Goal: Task Accomplishment & Management: Complete application form

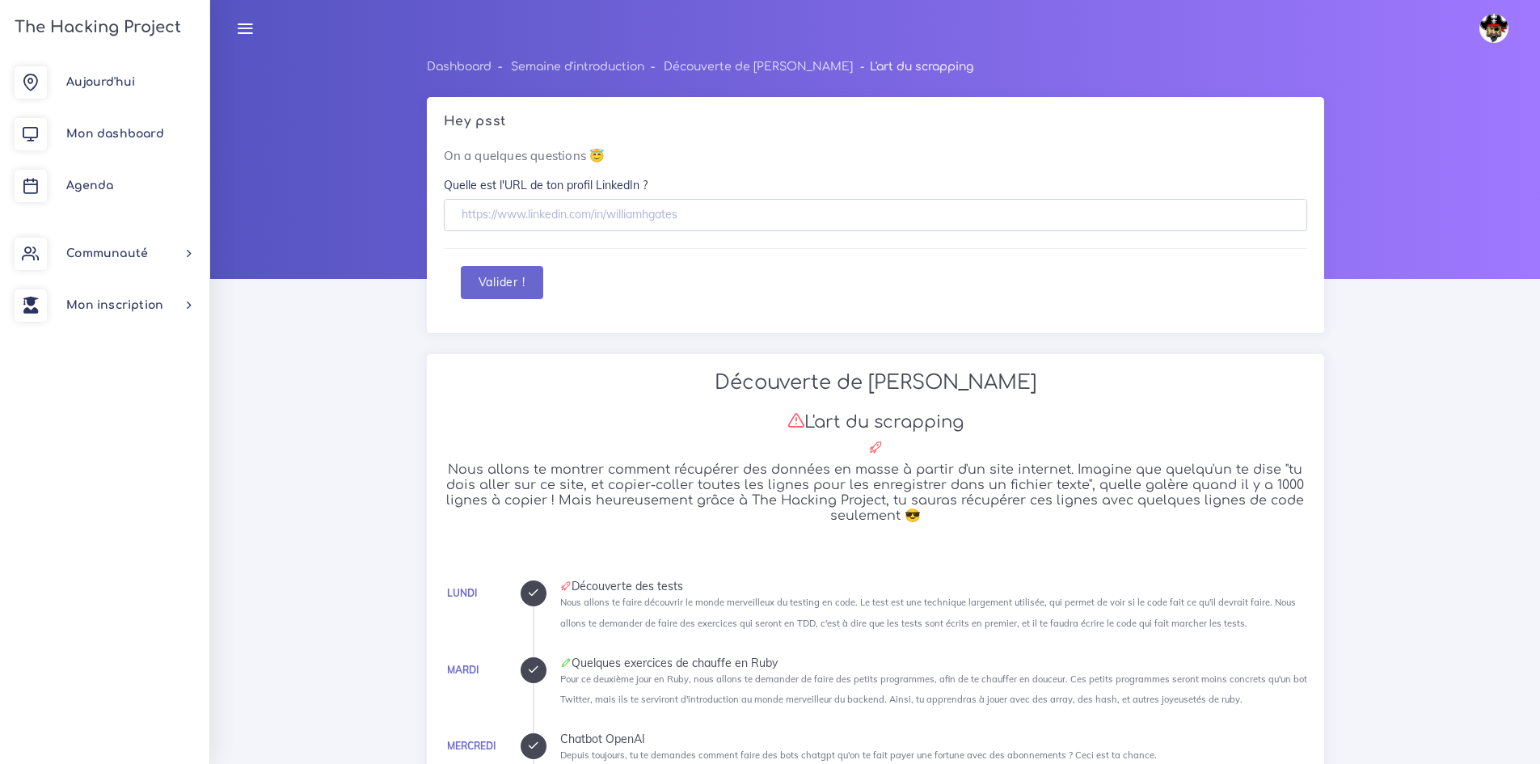
scroll to position [4620, 0]
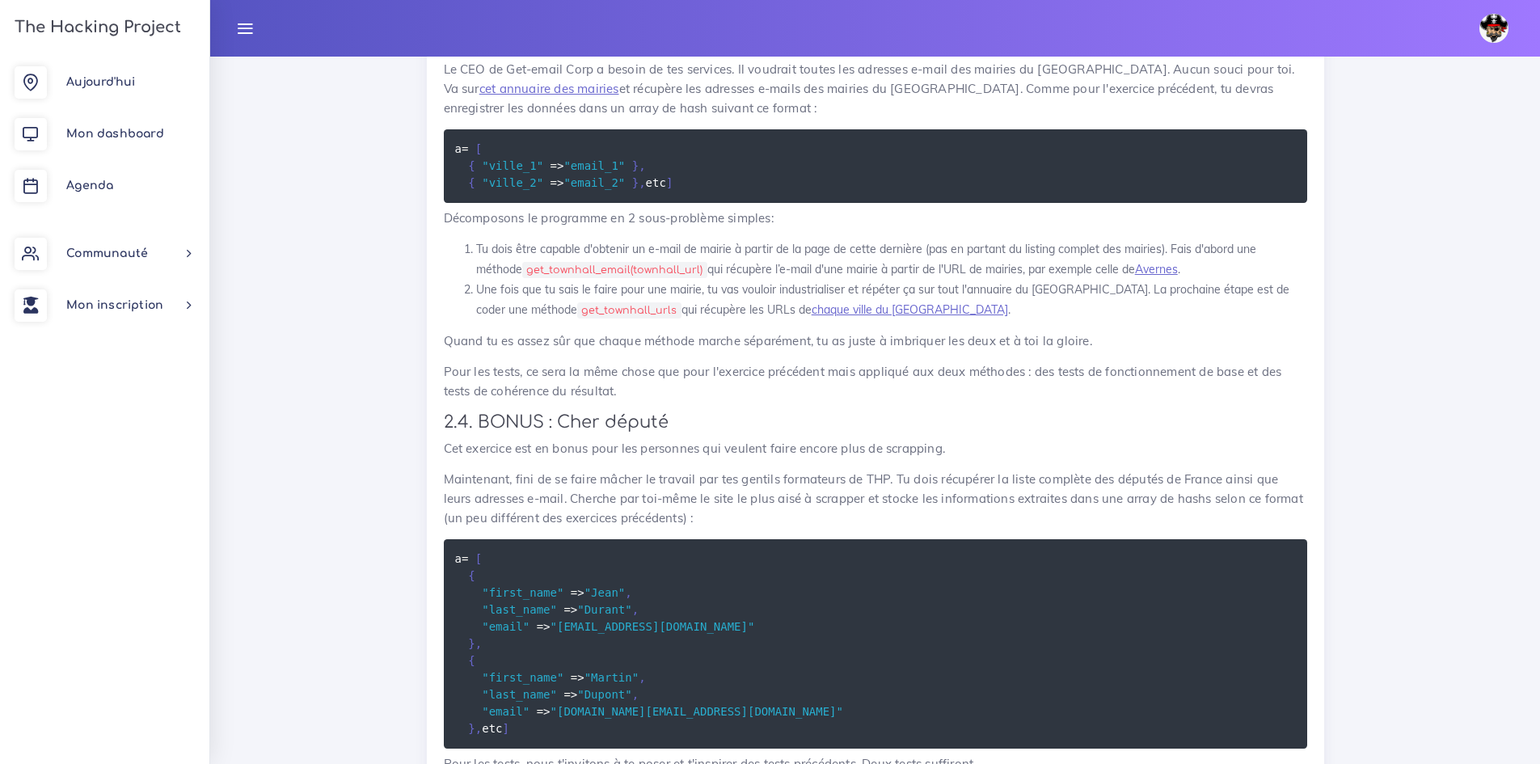
scroll to position [2922, 0]
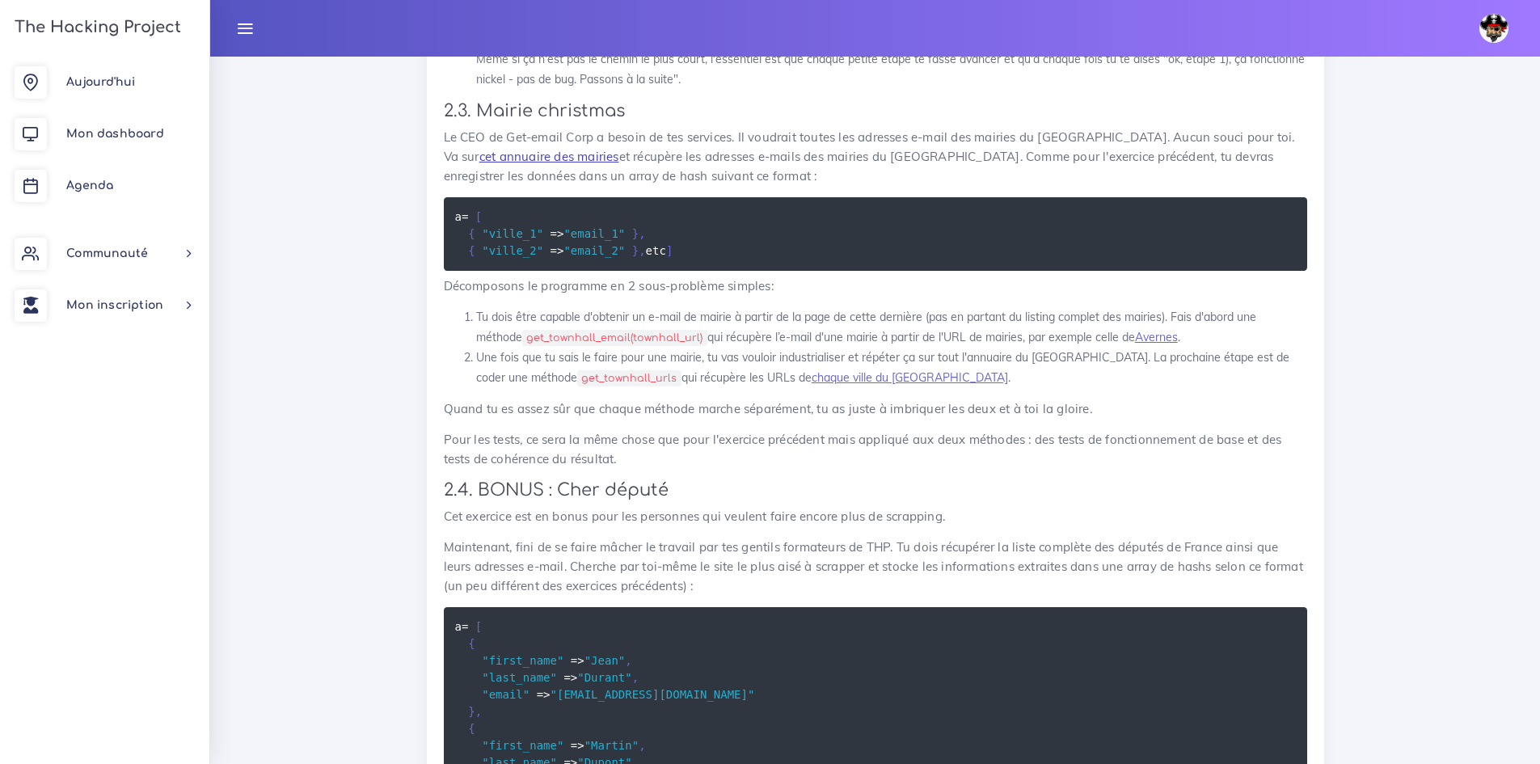
click at [541, 164] on link "cet annuaire des mairies" at bounding box center [549, 156] width 140 height 15
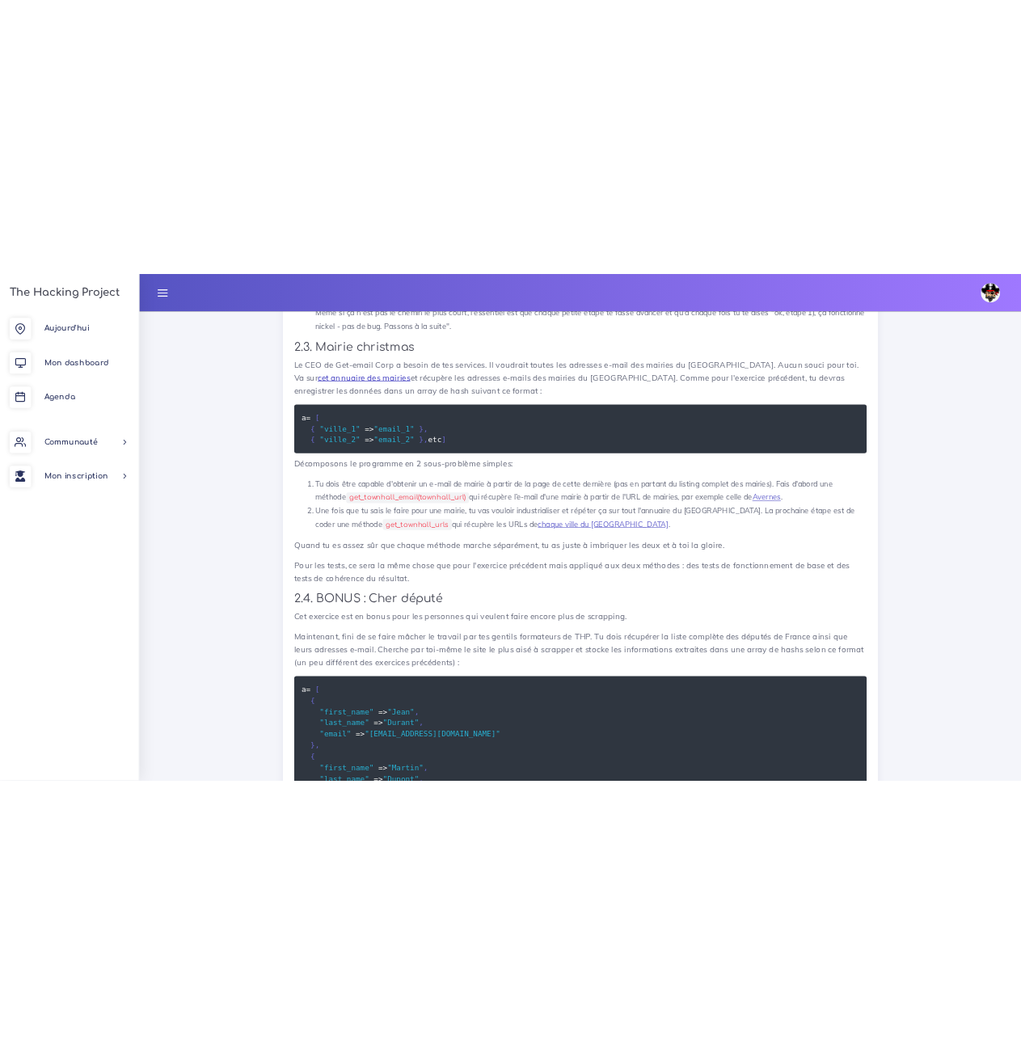
scroll to position [2870, 0]
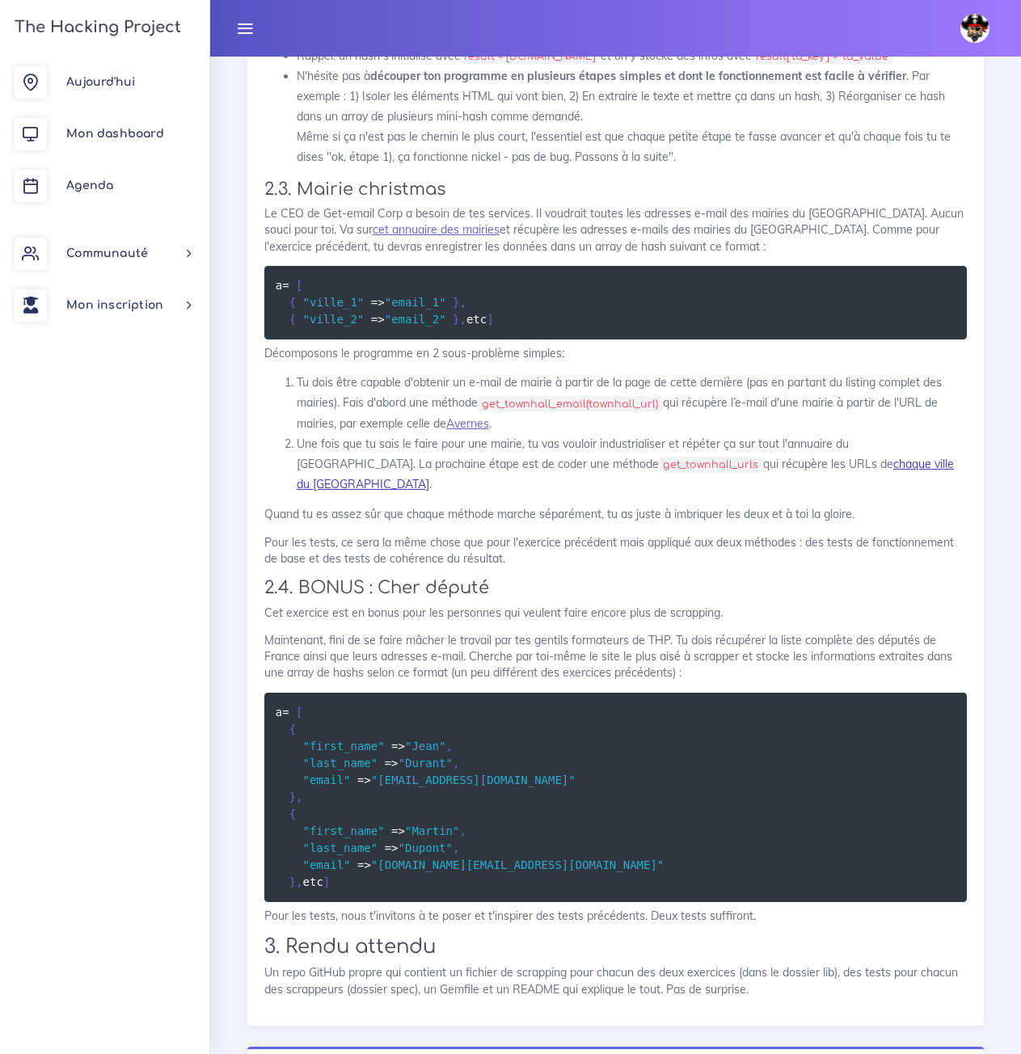
click at [823, 491] on link "chaque ville du [GEOGRAPHIC_DATA]" at bounding box center [625, 474] width 657 height 35
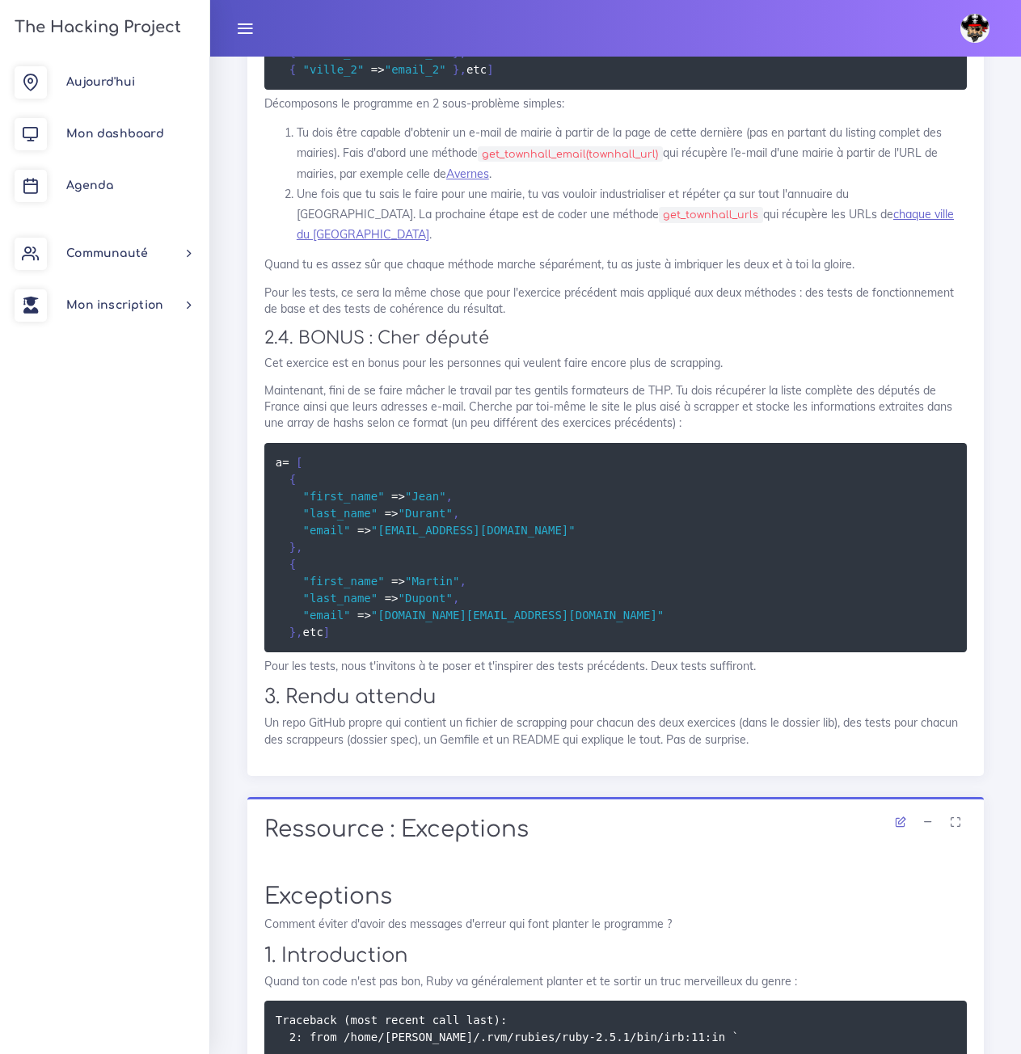
scroll to position [3113, 0]
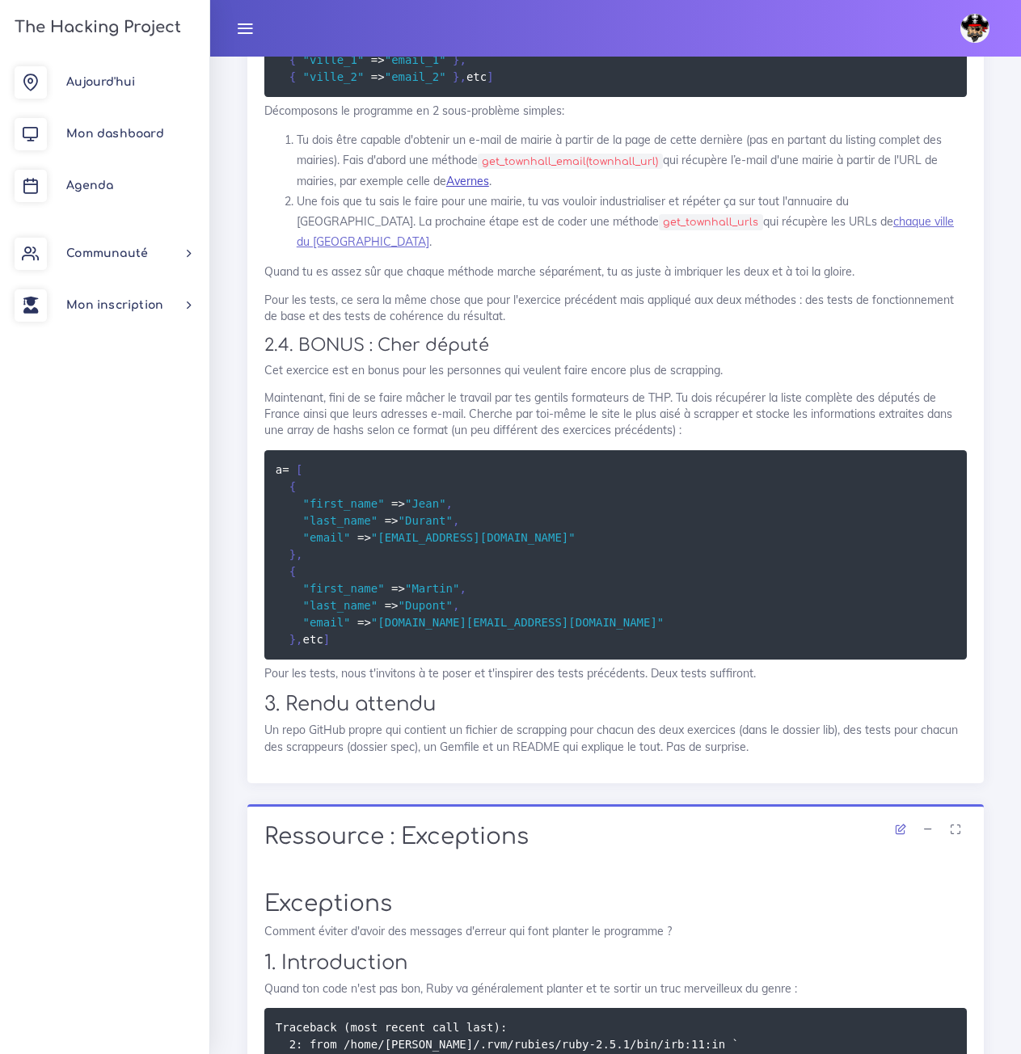
click at [456, 188] on link "Avernes" at bounding box center [467, 181] width 43 height 15
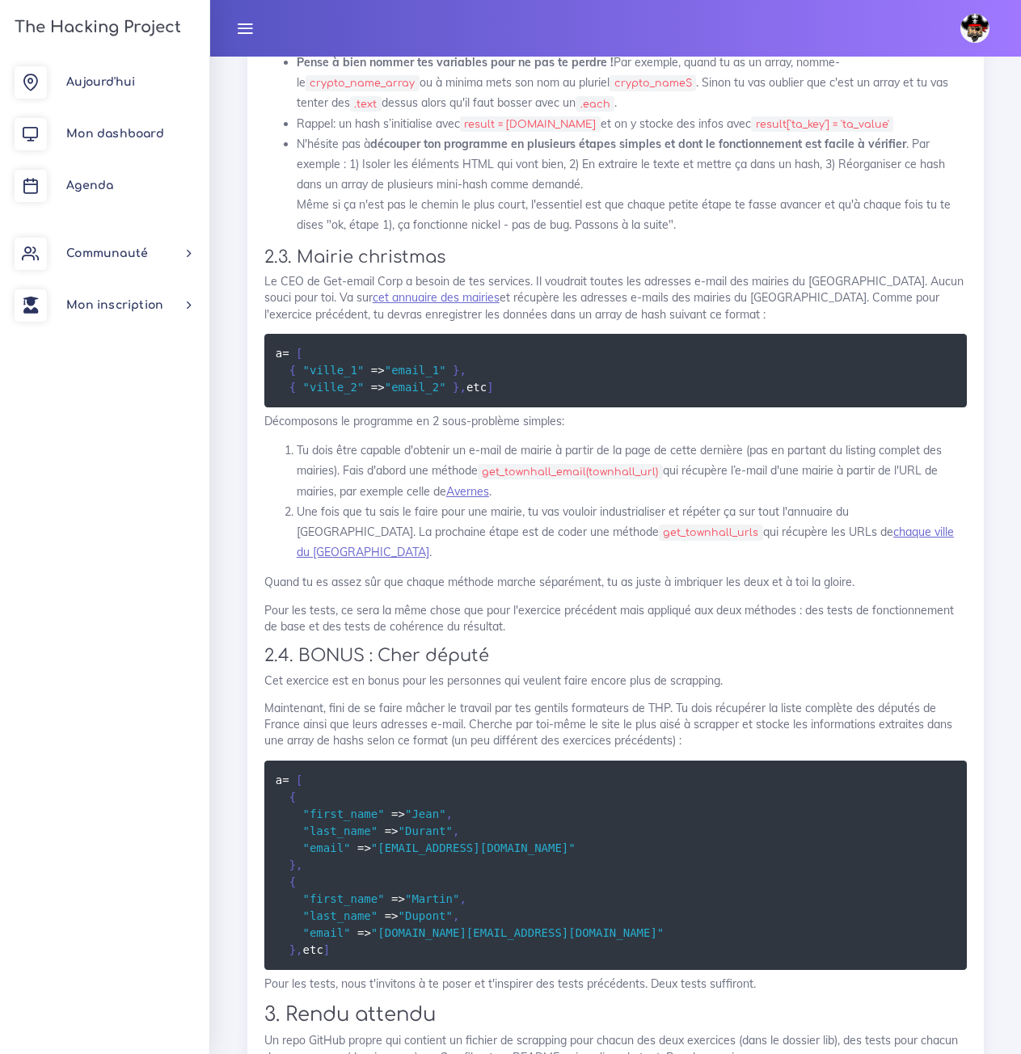
scroll to position [2789, 0]
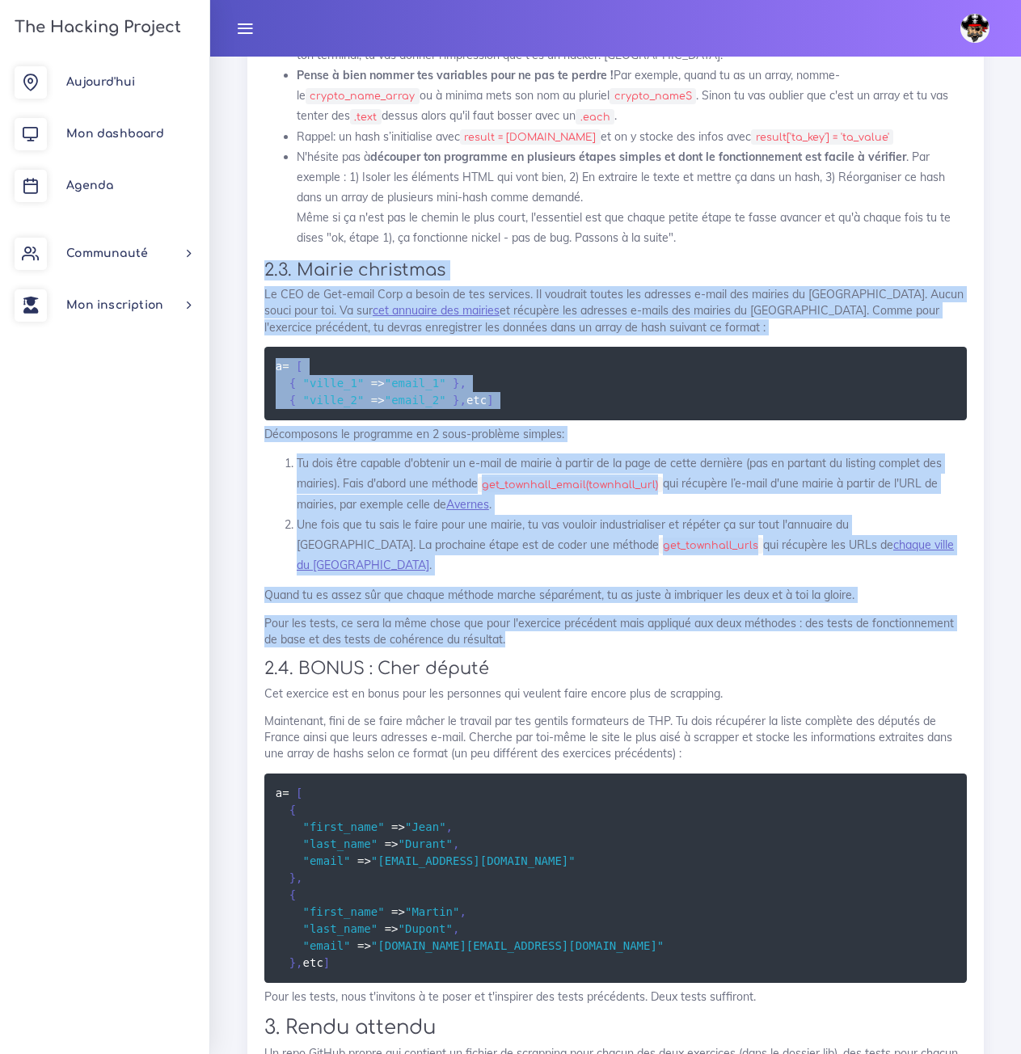
drag, startPoint x: 495, startPoint y: 648, endPoint x: 243, endPoint y: 272, distance: 452.2
click at [243, 272] on div "Projets : Le scrappeur fou Le scrappeur fou Maintenant que tu commences à compr…" at bounding box center [615, 143] width 761 height 1969
copy div "2.3. Mairie christmas Le CEO de Get-email Corp a besoin de tes services. Il vou…"
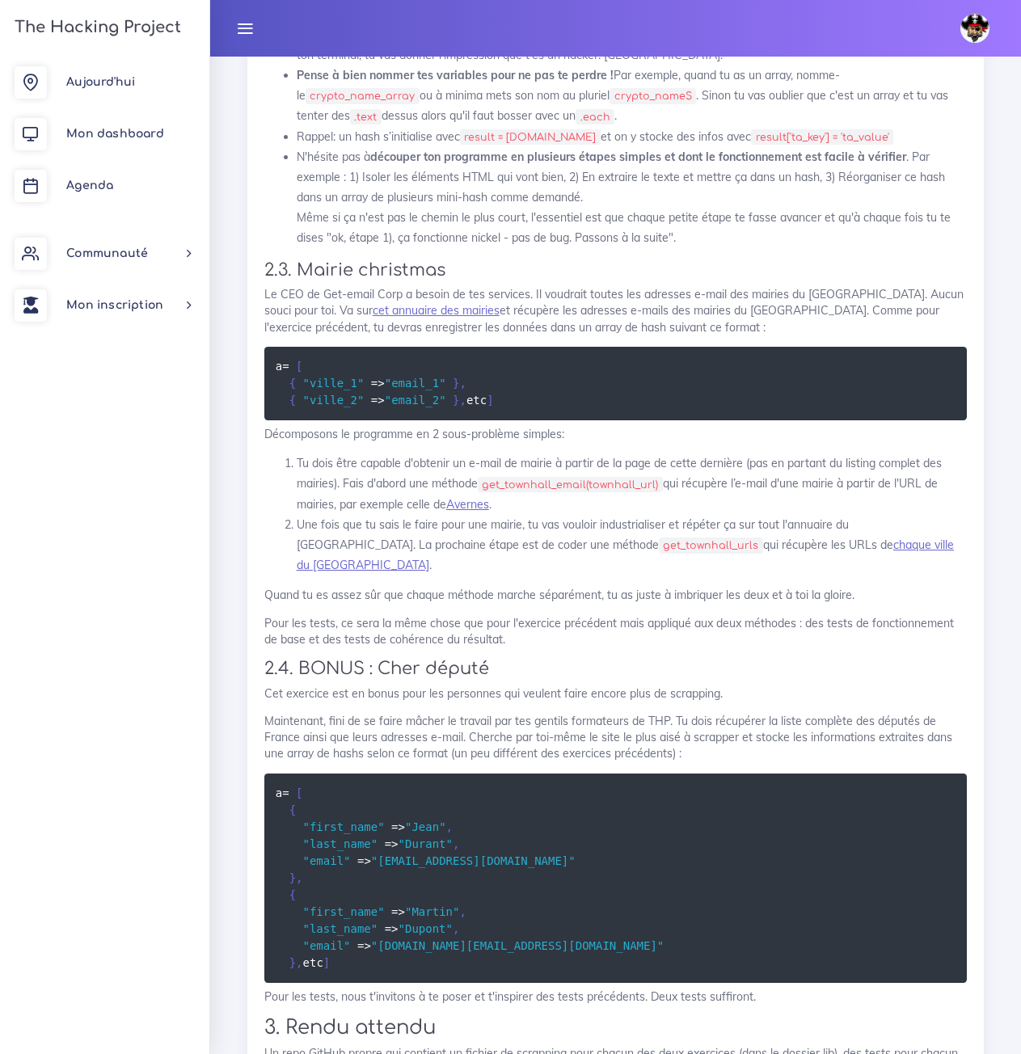
click at [878, 84] on li "Pense à bien nommer tes variables pour ne pas te perdre ! Par exemple, quand tu…" at bounding box center [632, 95] width 670 height 61
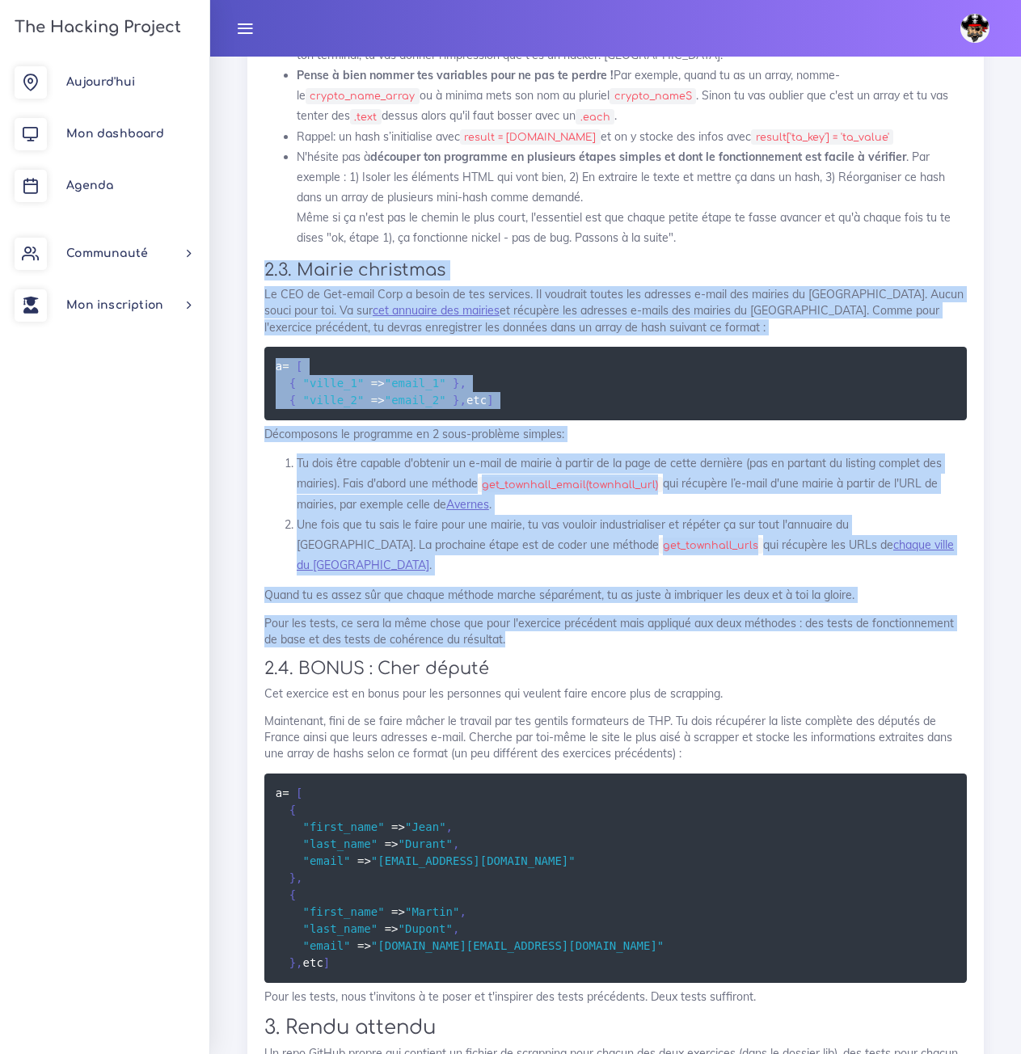
drag, startPoint x: 525, startPoint y: 646, endPoint x: 258, endPoint y: 266, distance: 464.6
click at [258, 266] on div "Le scrappeur fou Maintenant que tu commences à comprendre comment parser une pa…" at bounding box center [615, 166] width 736 height 1878
copy div "2.3. Mairie christmas Le CEO de Get-email Corp a besoin de tes services. Il vou…"
click at [767, 563] on li "Une fois que tu sais le faire pour une mairie, tu vas vouloir industrialiser et…" at bounding box center [632, 545] width 670 height 61
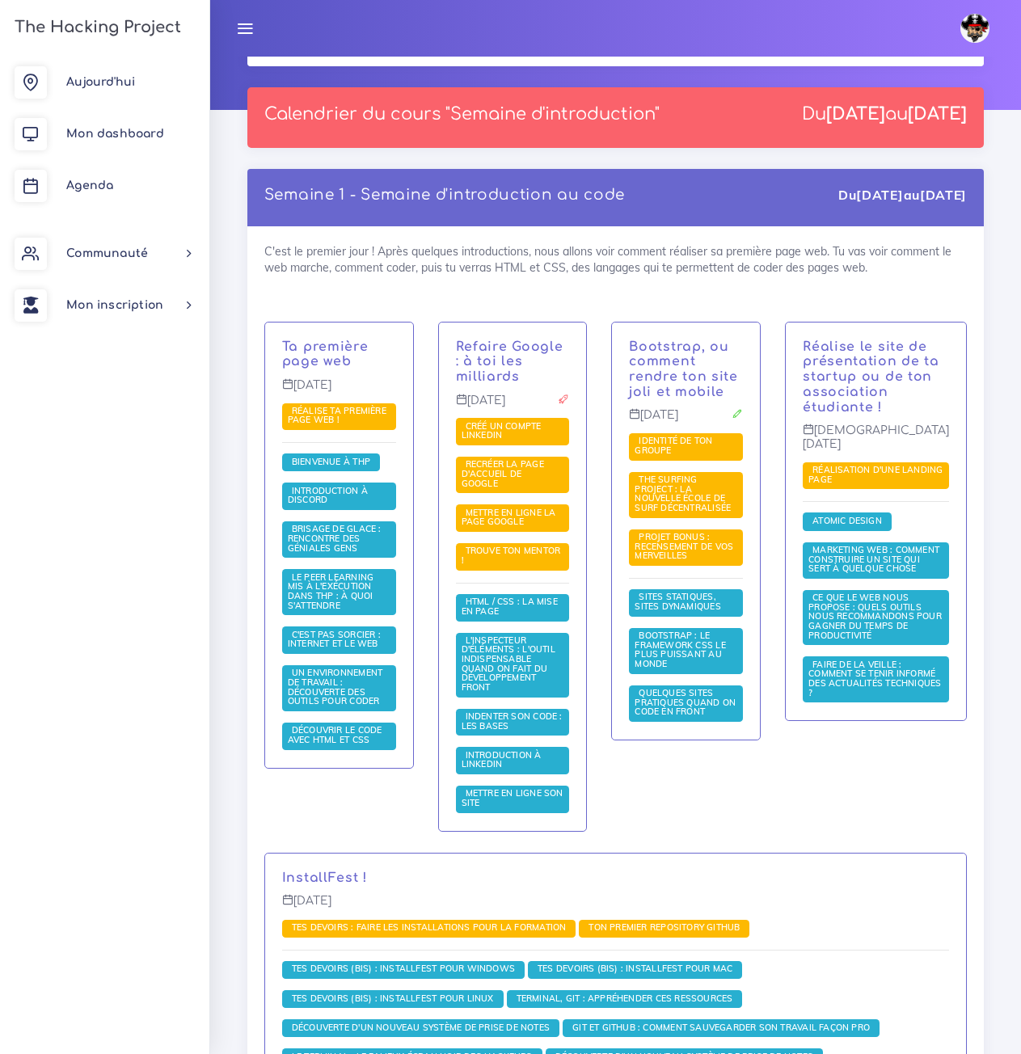
scroll to position [162, 0]
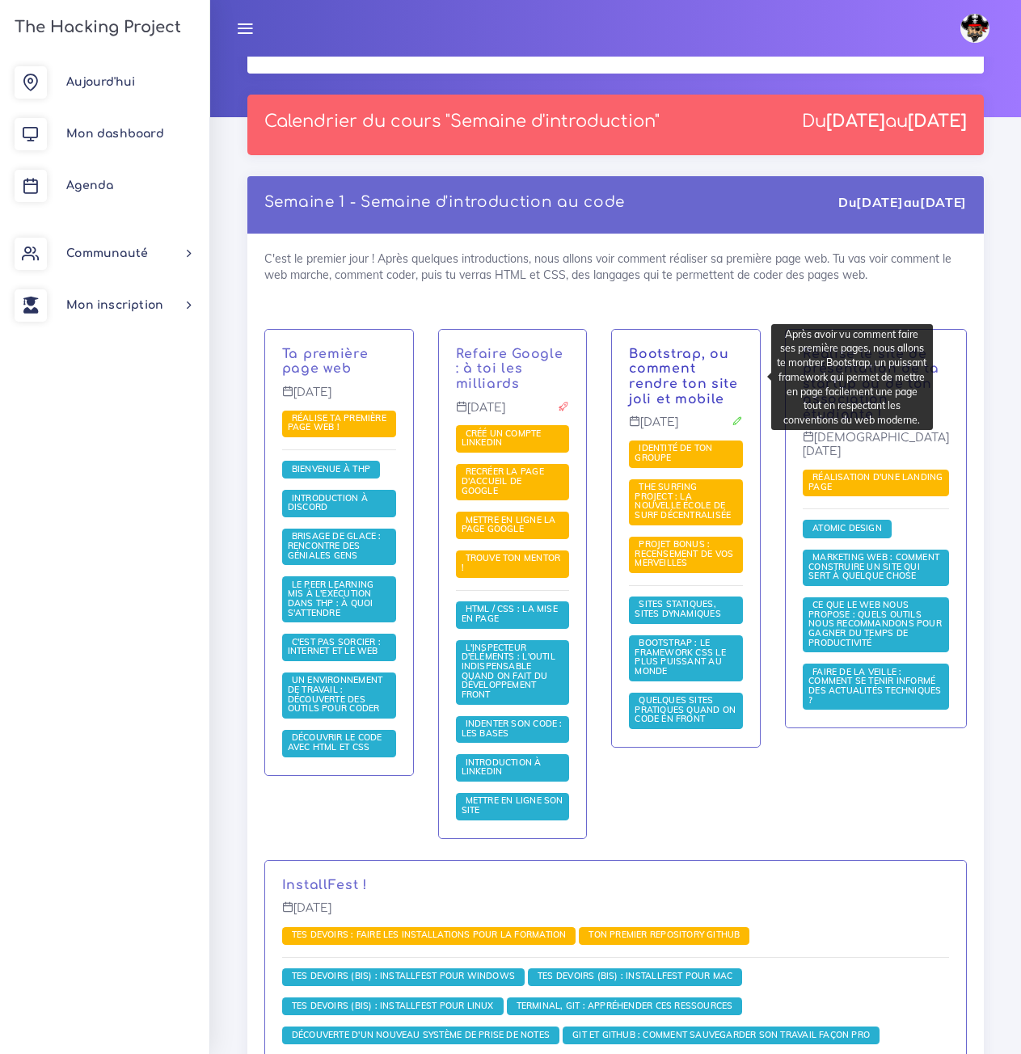
click at [698, 369] on link "Bootstrap, ou comment rendre ton site joli et mobile" at bounding box center [683, 377] width 109 height 60
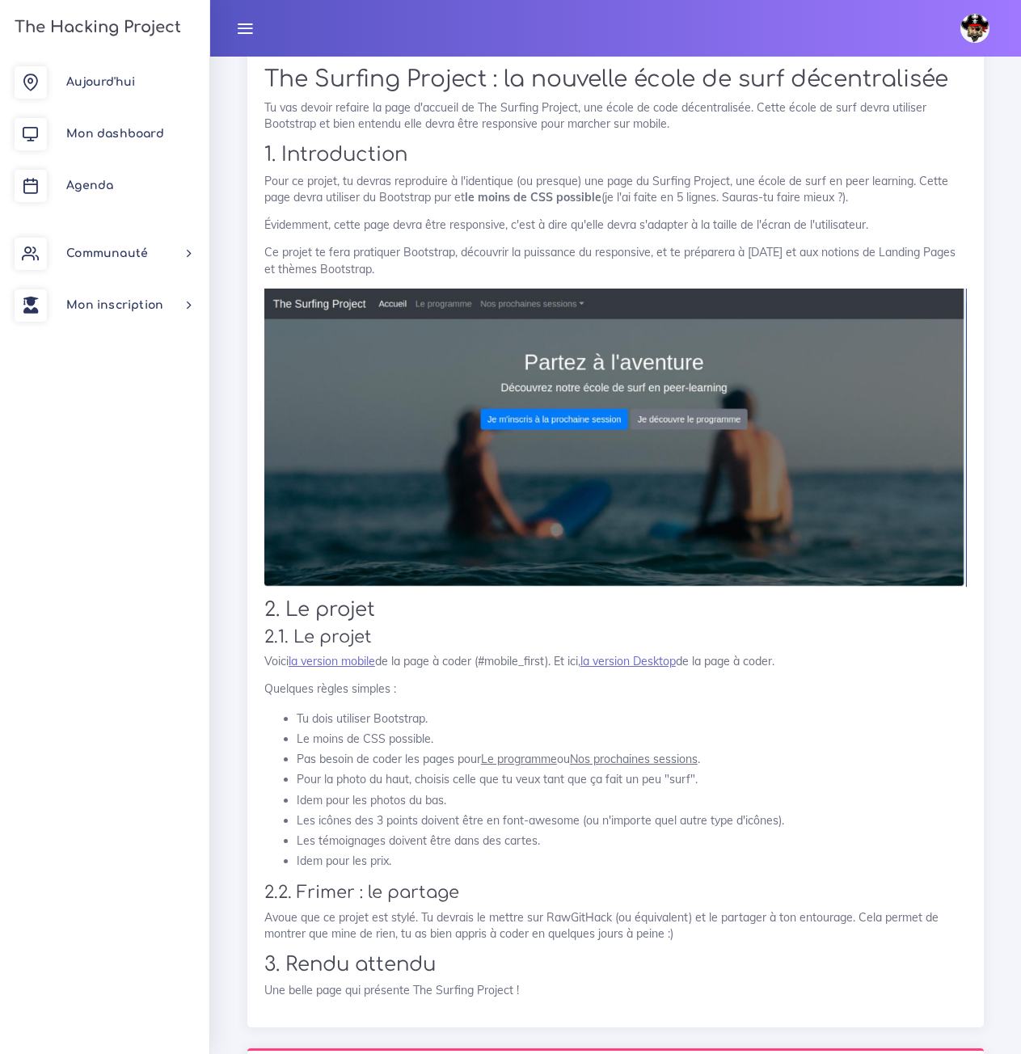
scroll to position [1753, 0]
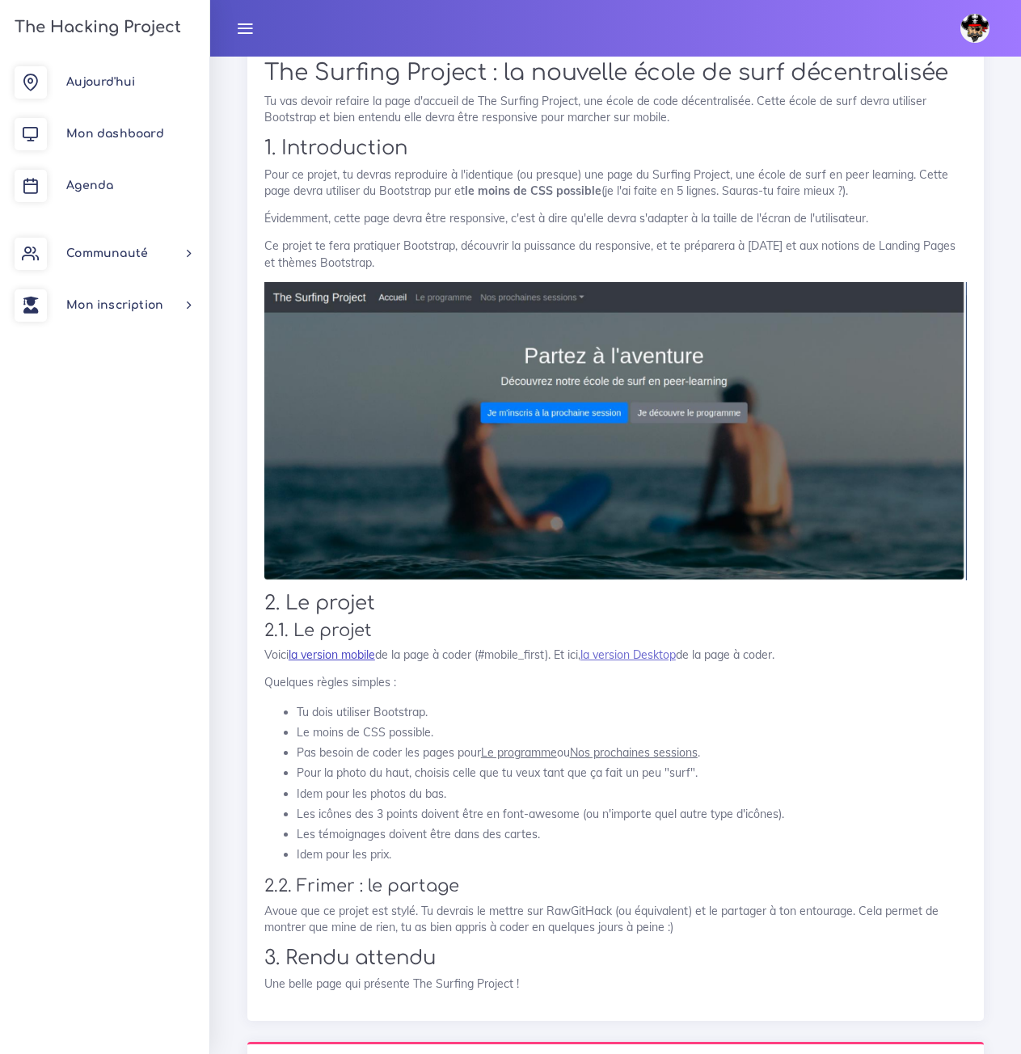
click at [356, 662] on link "la version mobile" at bounding box center [332, 654] width 86 height 15
click at [649, 659] on link "la version Desktop" at bounding box center [627, 654] width 95 height 15
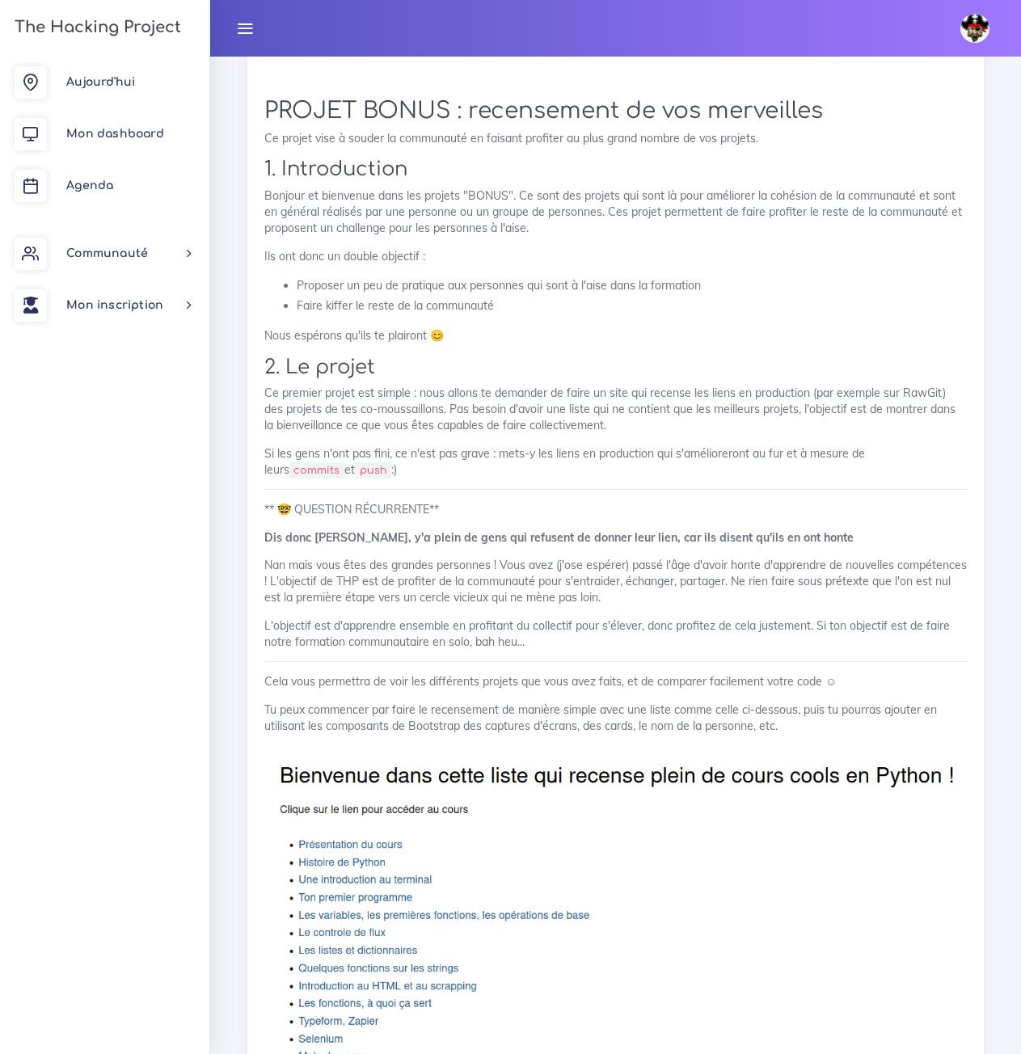
scroll to position [2804, 0]
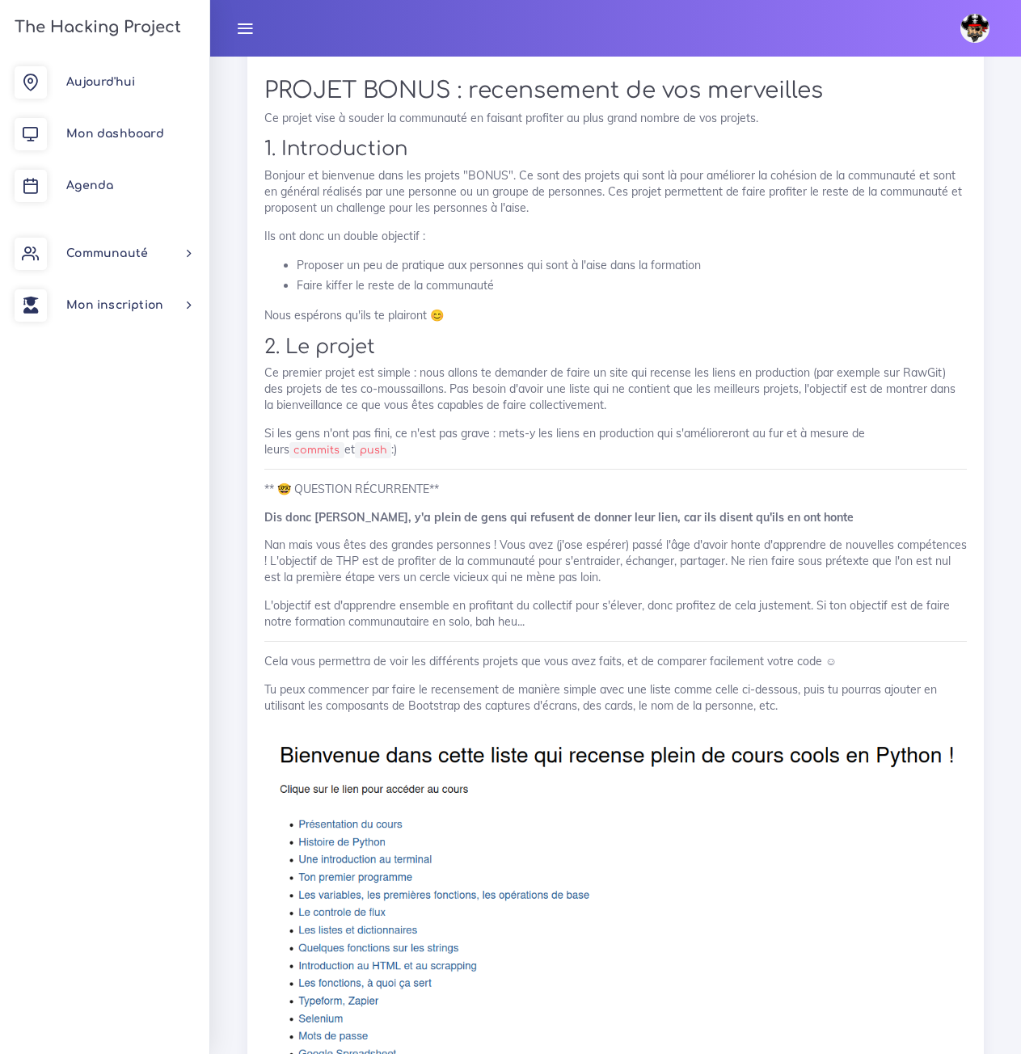
click at [875, 332] on div "PROJET BONUS : recensement de vos merveilles Ce projet vise à souder la communa…" at bounding box center [615, 644] width 702 height 1132
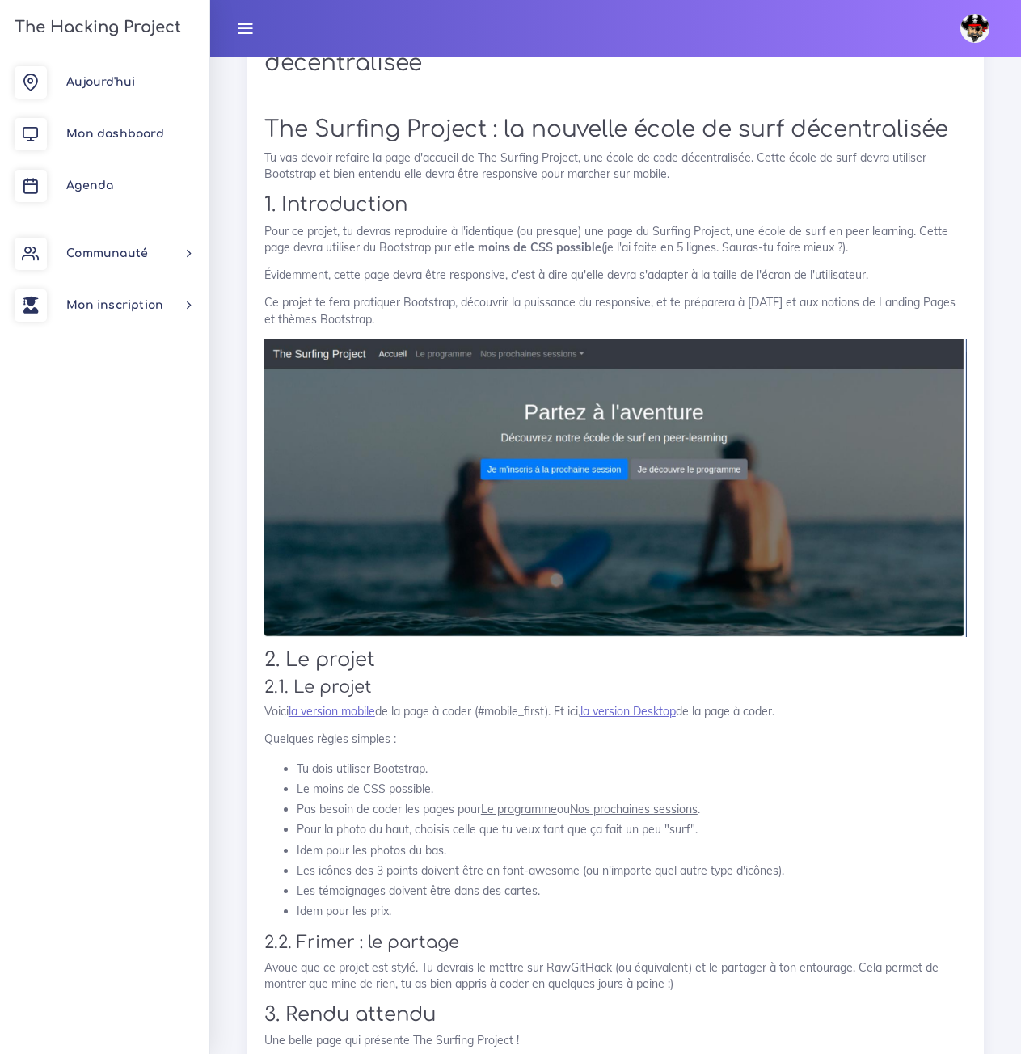
scroll to position [1293, 0]
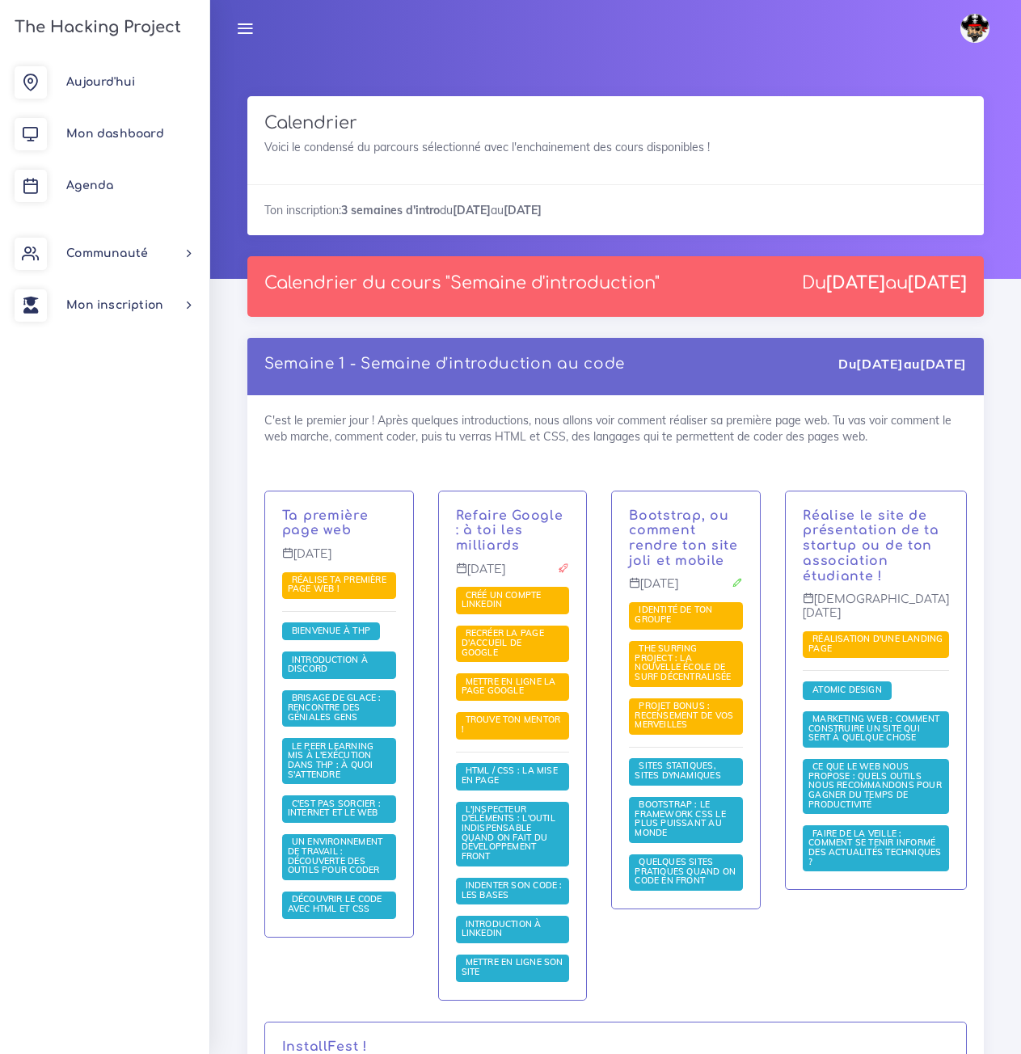
scroll to position [162, 0]
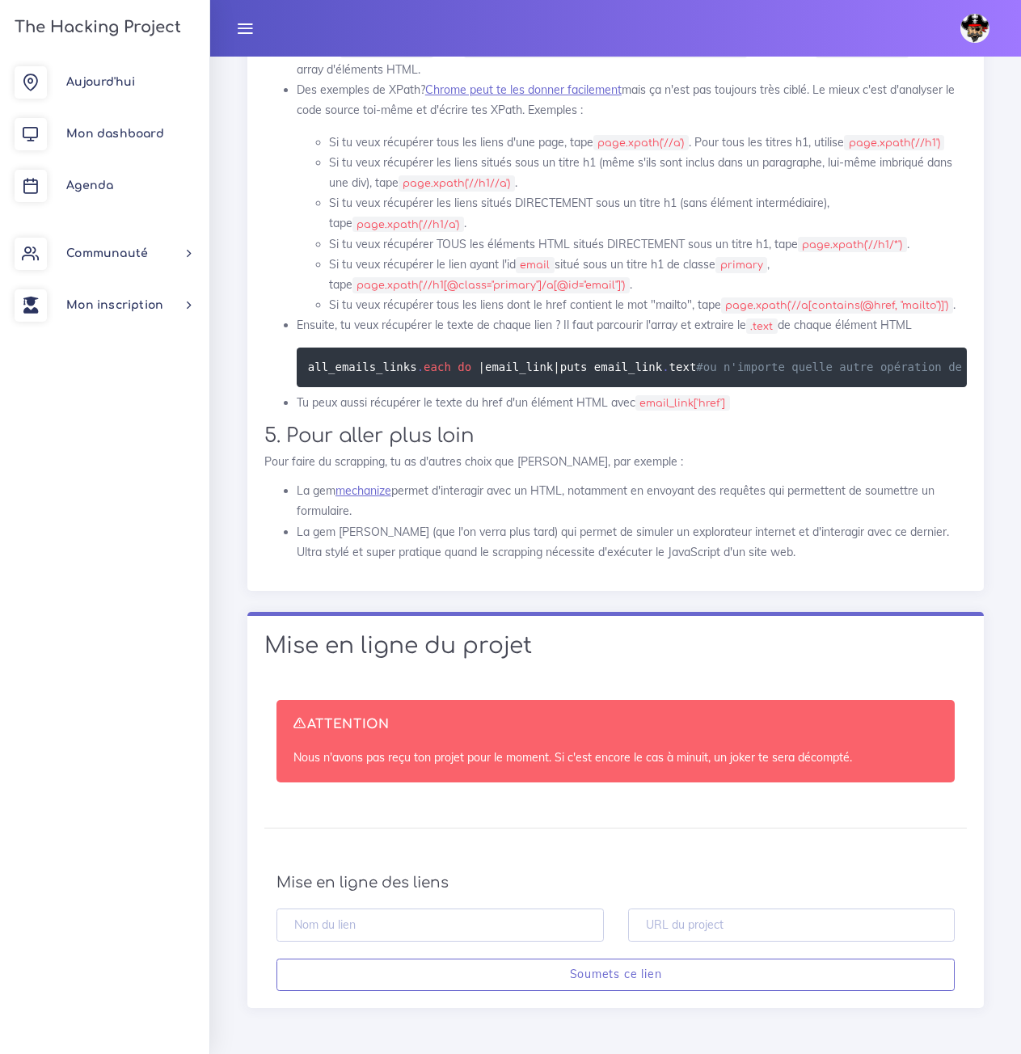
scroll to position [6756, 0]
click at [531, 942] on input "text" at bounding box center [439, 925] width 327 height 33
click at [743, 989] on div "Mise en ligne des liens Soumets ce lien" at bounding box center [615, 932] width 702 height 117
click at [738, 942] on input "text" at bounding box center [791, 925] width 327 height 33
paste input "[URL][DOMAIN_NAME]"
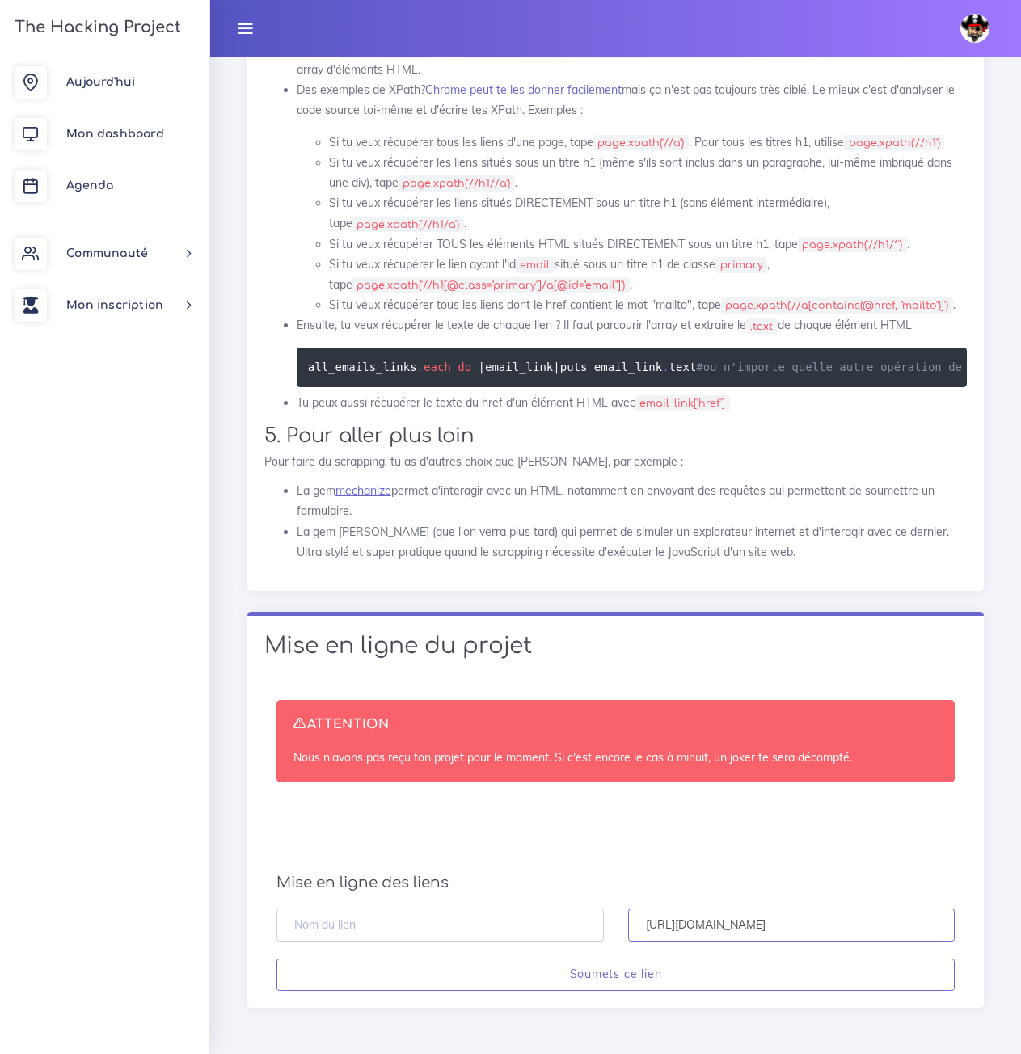
type input "[URL][DOMAIN_NAME]"
click at [422, 942] on input "text" at bounding box center [439, 925] width 327 height 33
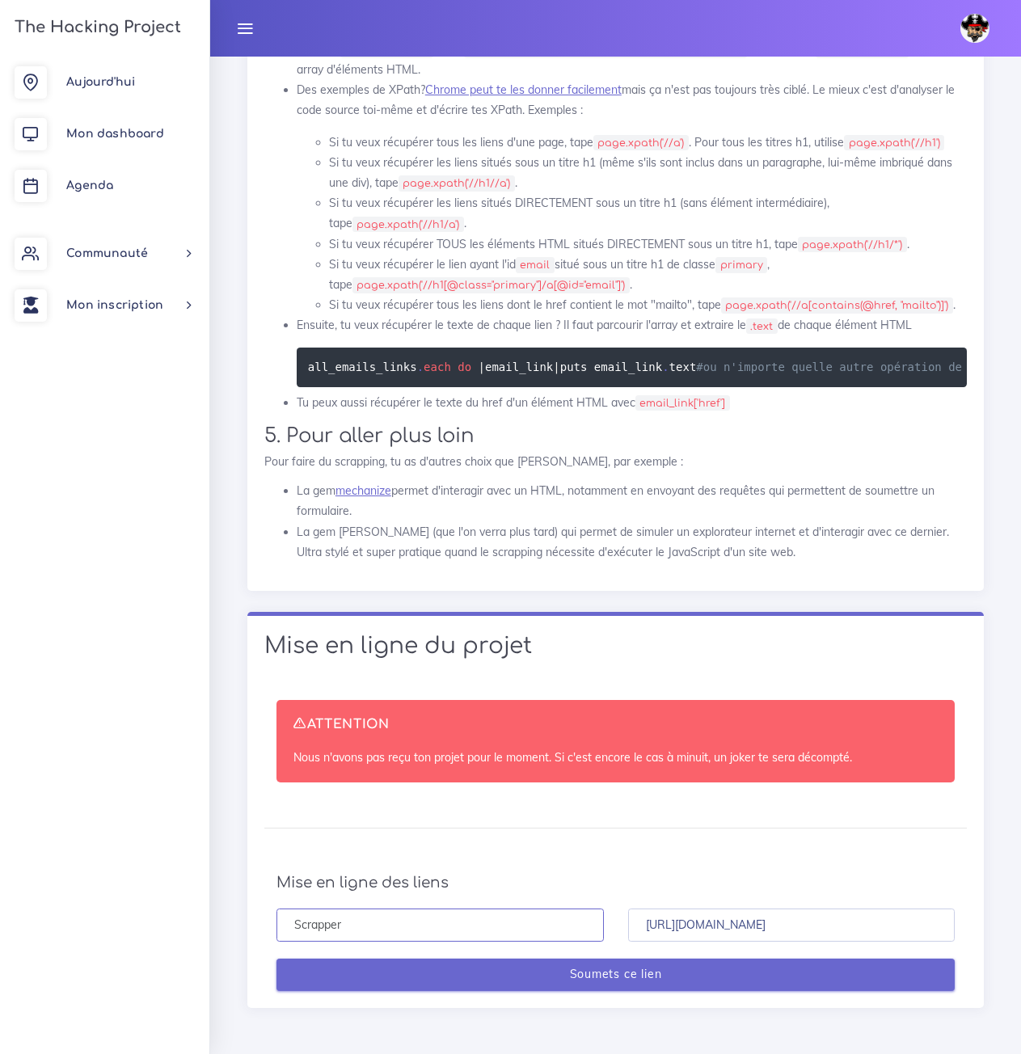
type input "Scrapper"
click at [551, 981] on input "Soumets ce lien" at bounding box center [615, 975] width 678 height 33
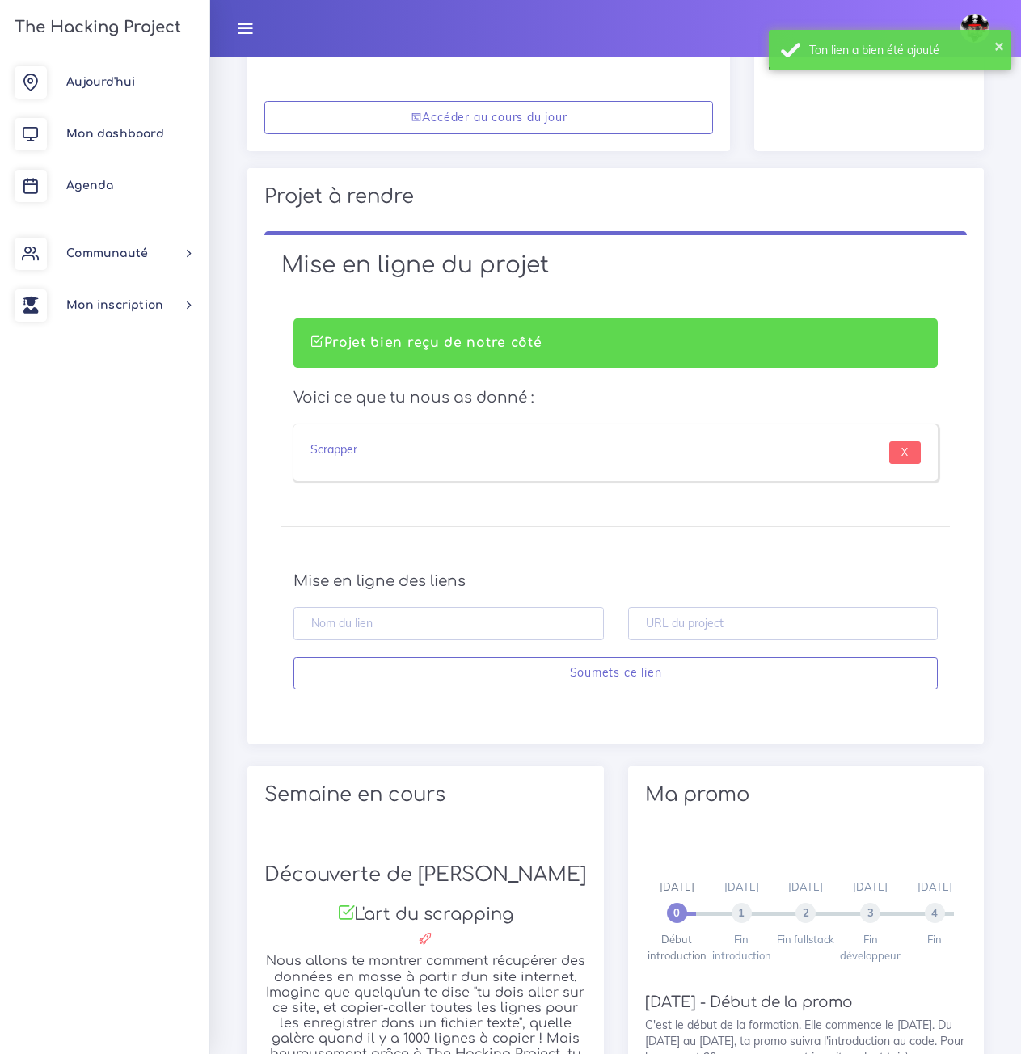
scroll to position [566, 0]
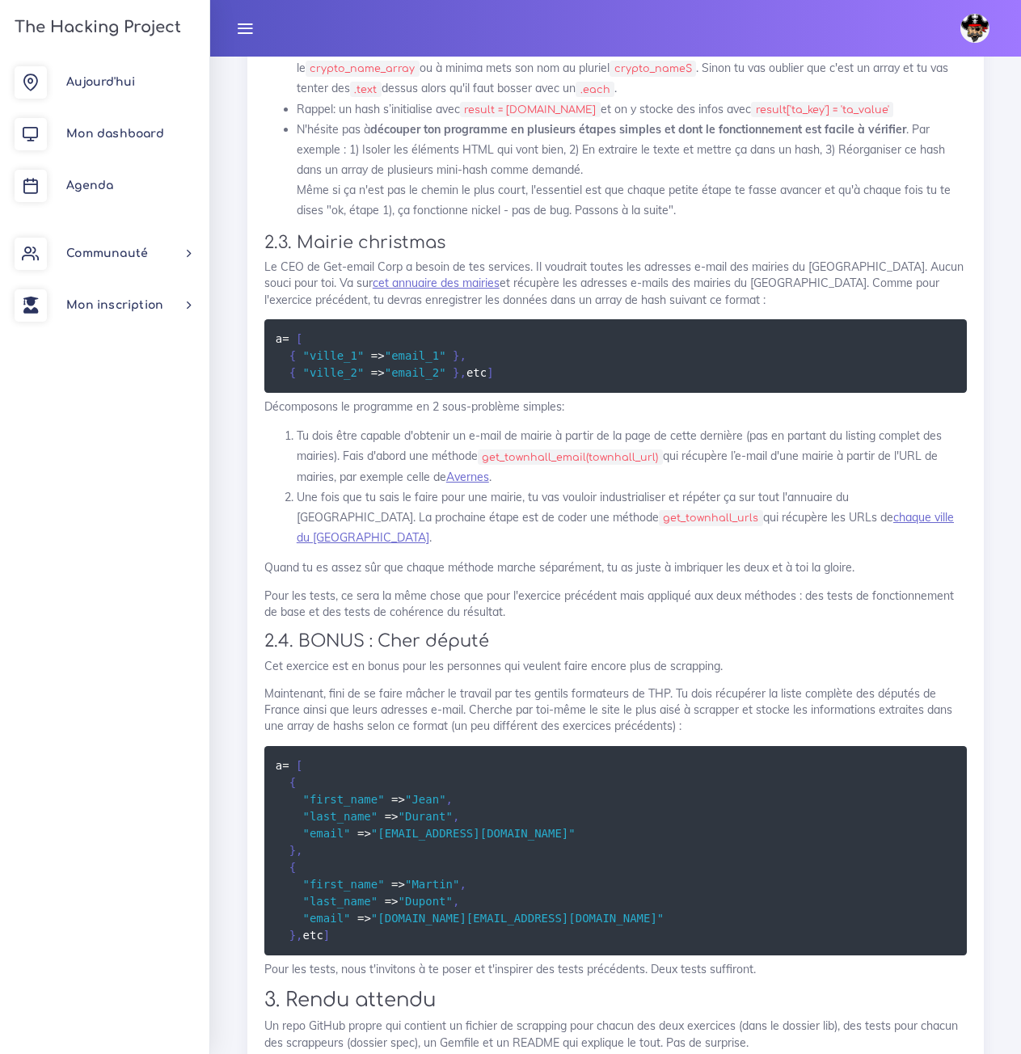
scroll to position [2796, 0]
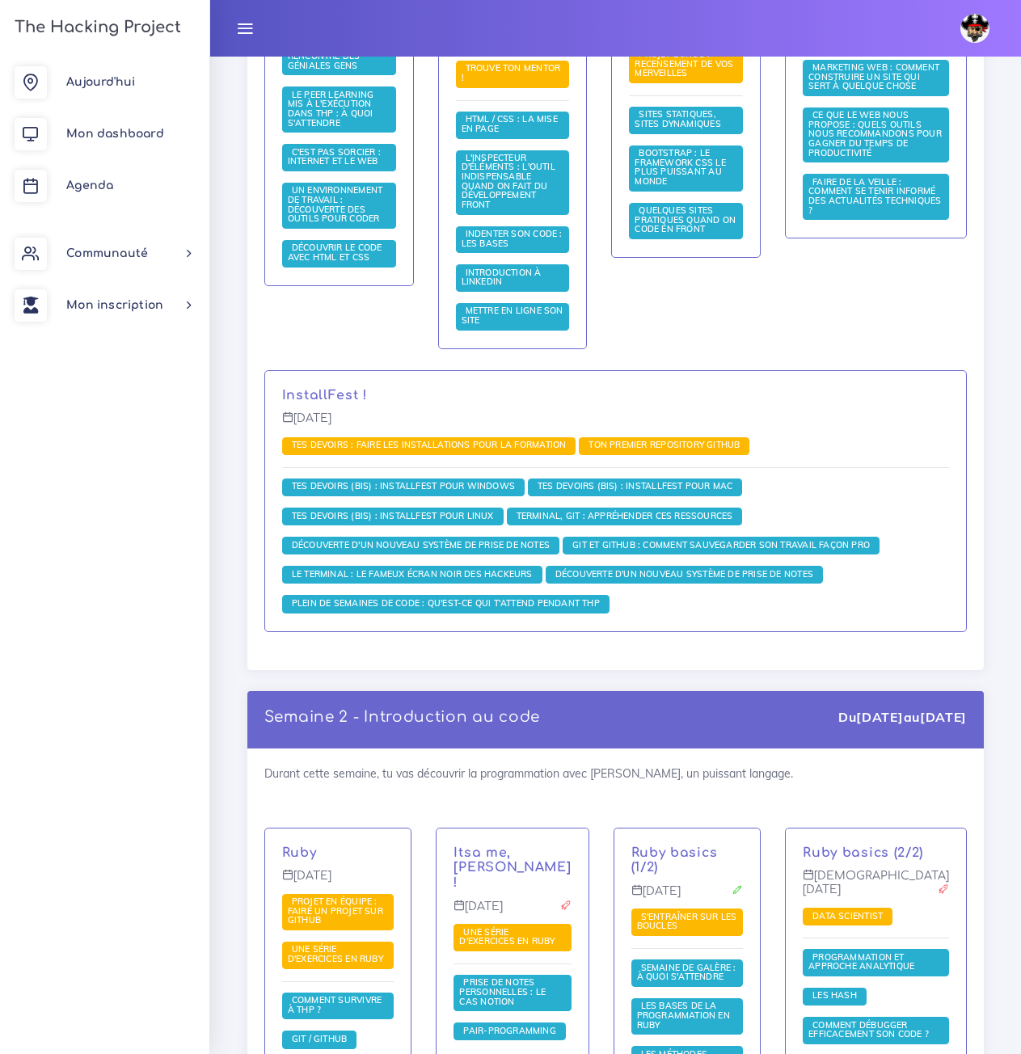
scroll to position [404, 0]
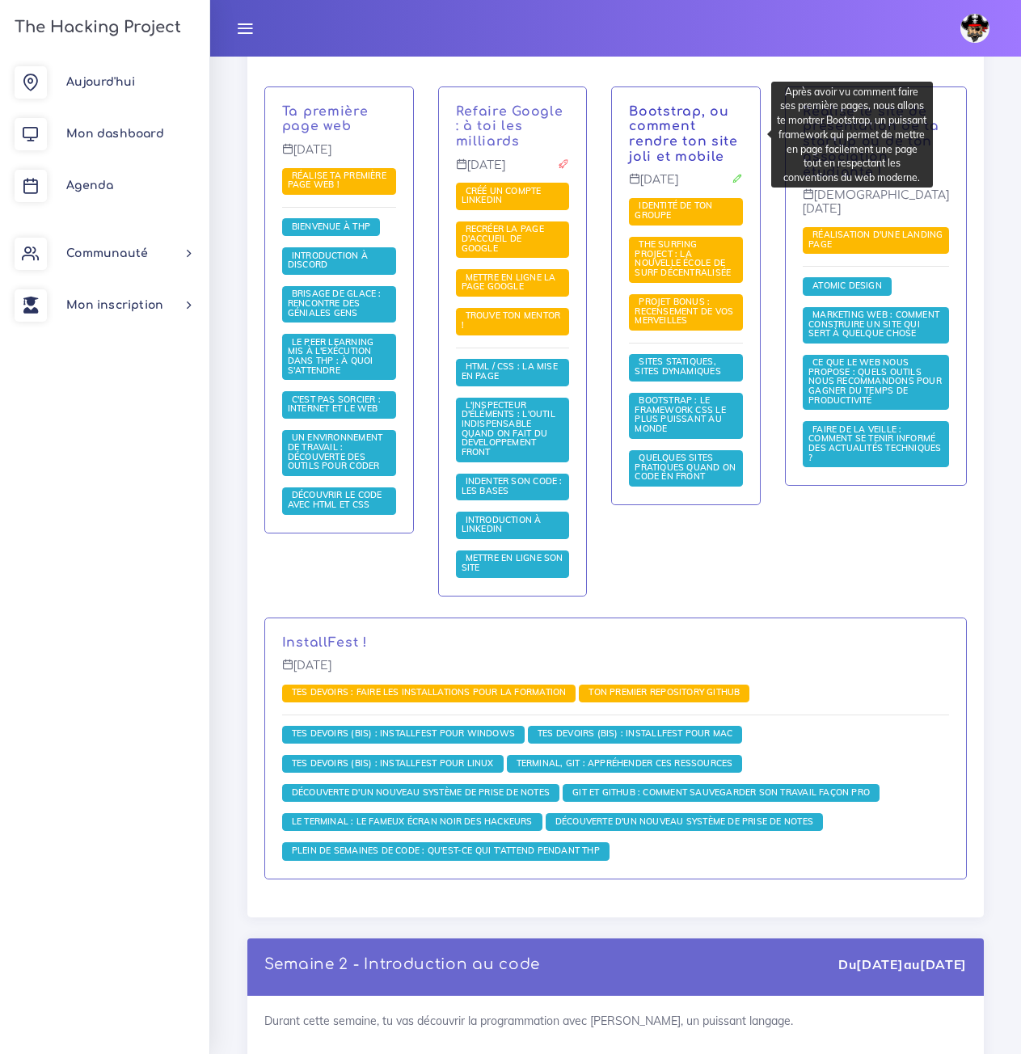
click at [733, 135] on link "Bootstrap, ou comment rendre ton site joli et mobile" at bounding box center [683, 134] width 109 height 60
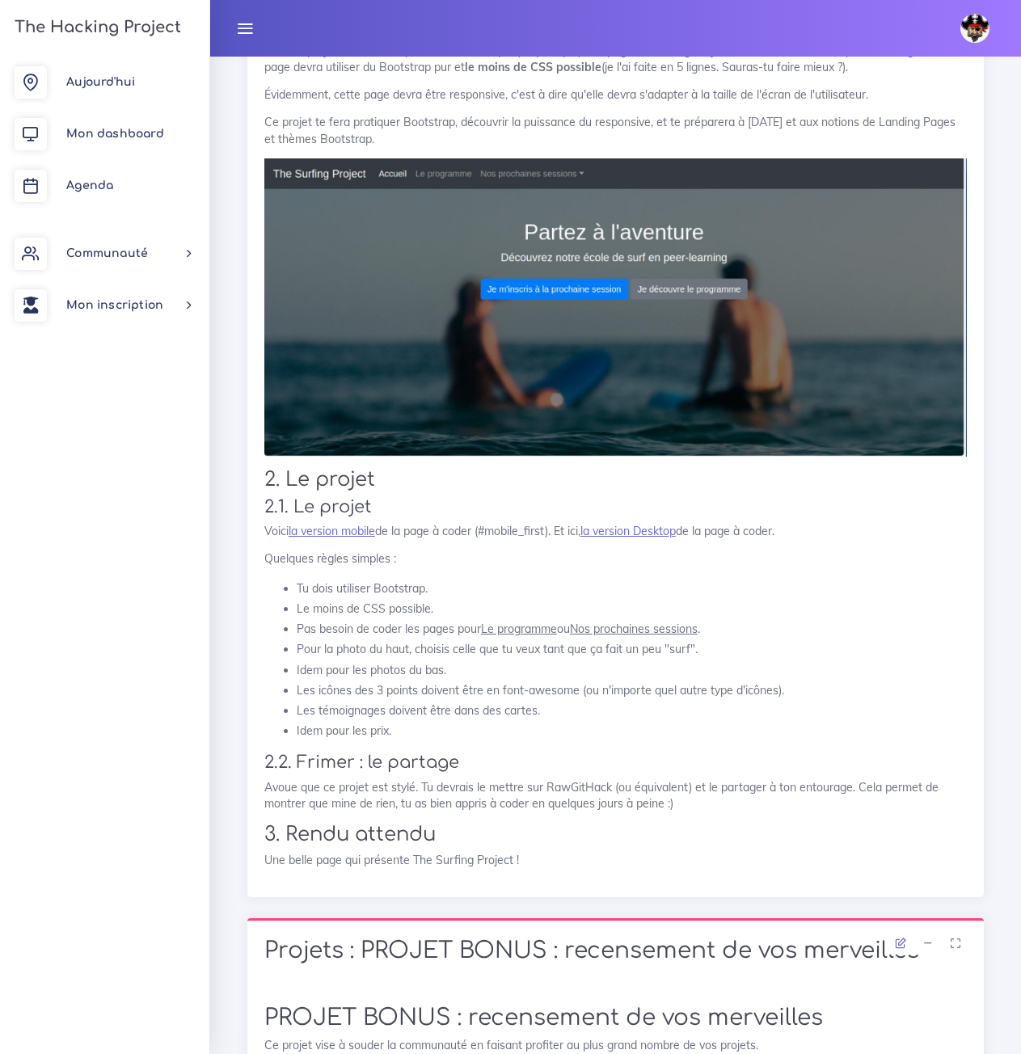
scroll to position [1940, 0]
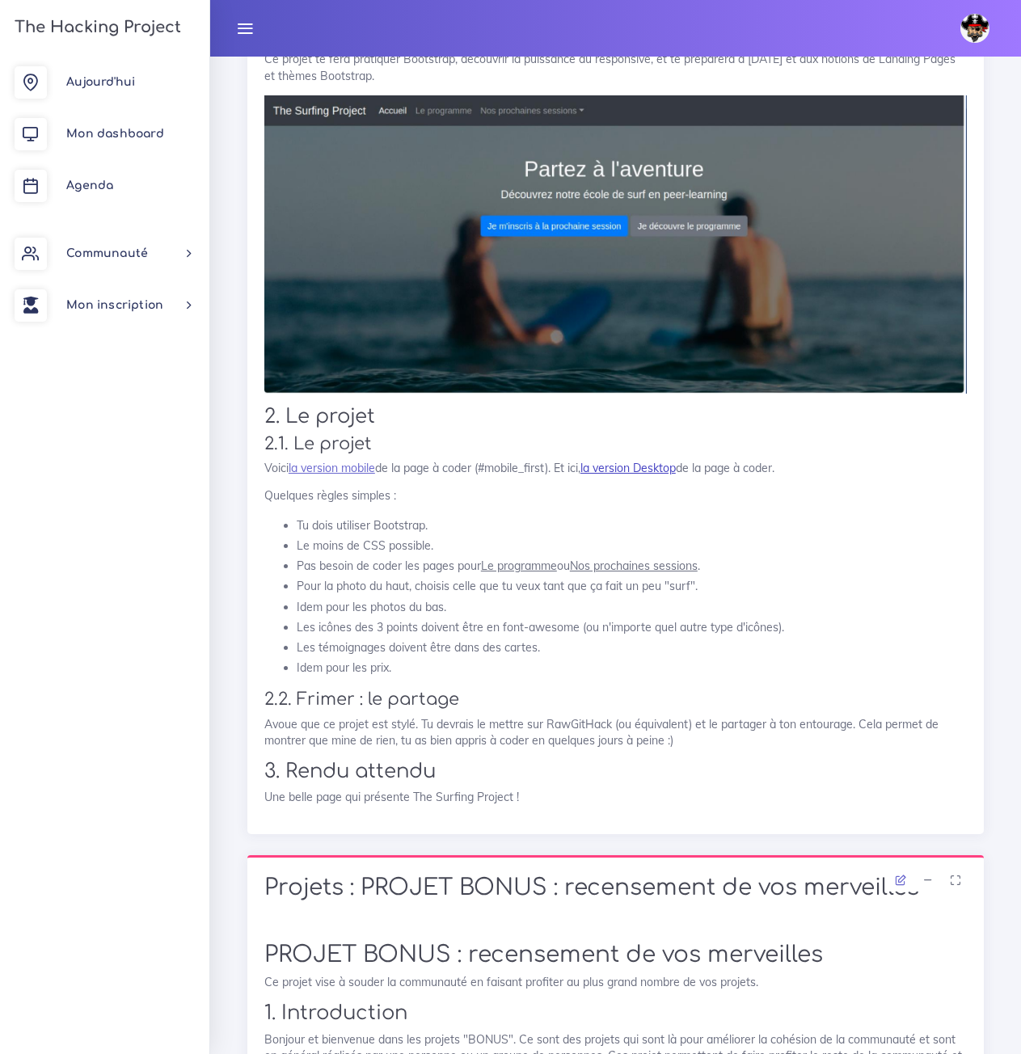
click at [613, 468] on link "la version Desktop" at bounding box center [627, 468] width 95 height 15
click at [613, 460] on p "Voici la version mobile de la page à coder (#mobile_first). Et ici, la version …" at bounding box center [615, 468] width 702 height 16
click at [613, 467] on link "la version Desktop" at bounding box center [627, 468] width 95 height 15
